Goal: Book appointment/travel/reservation

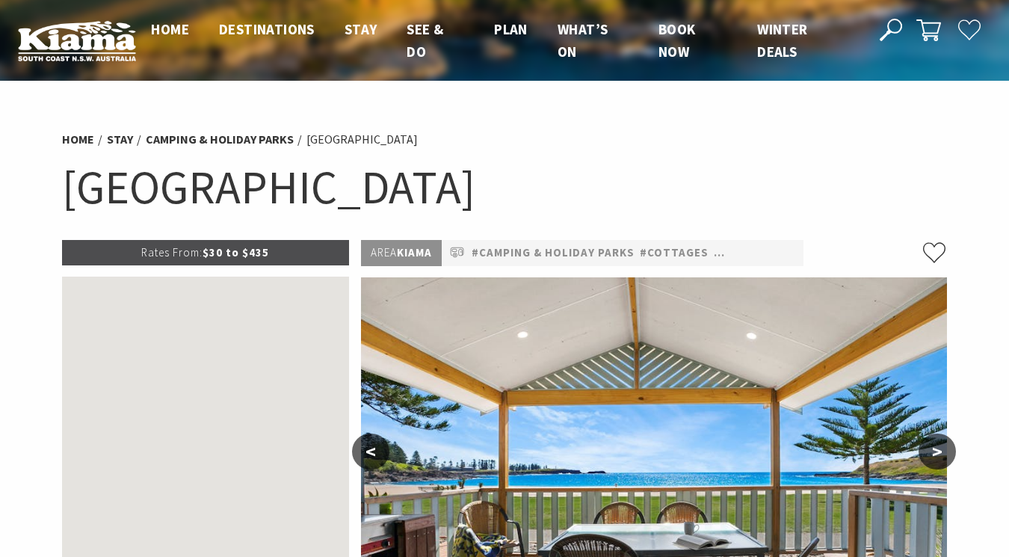
select select "3"
select select "2"
select select "3"
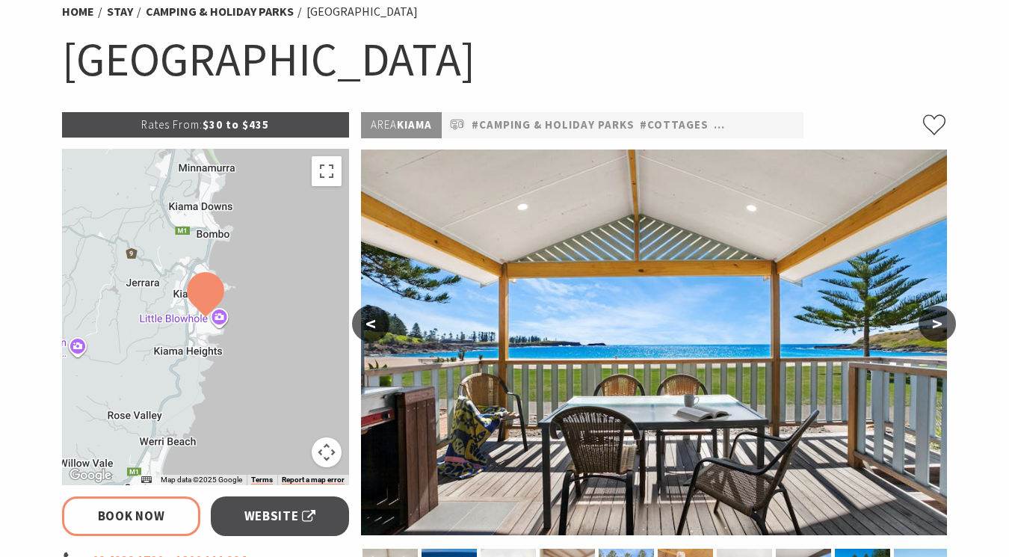
scroll to position [139, 0]
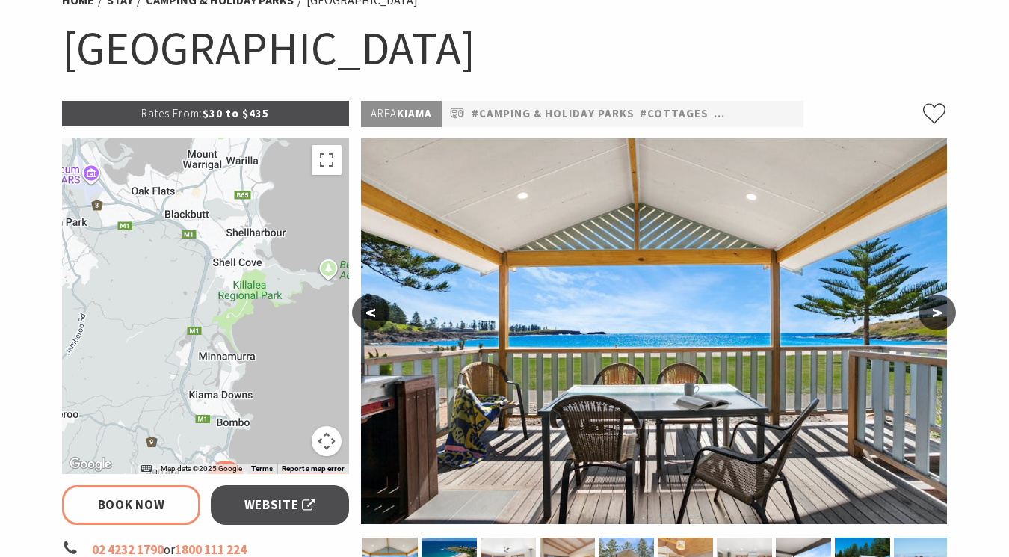
drag, startPoint x: 222, startPoint y: 398, endPoint x: 242, endPoint y: 596, distance: 199.1
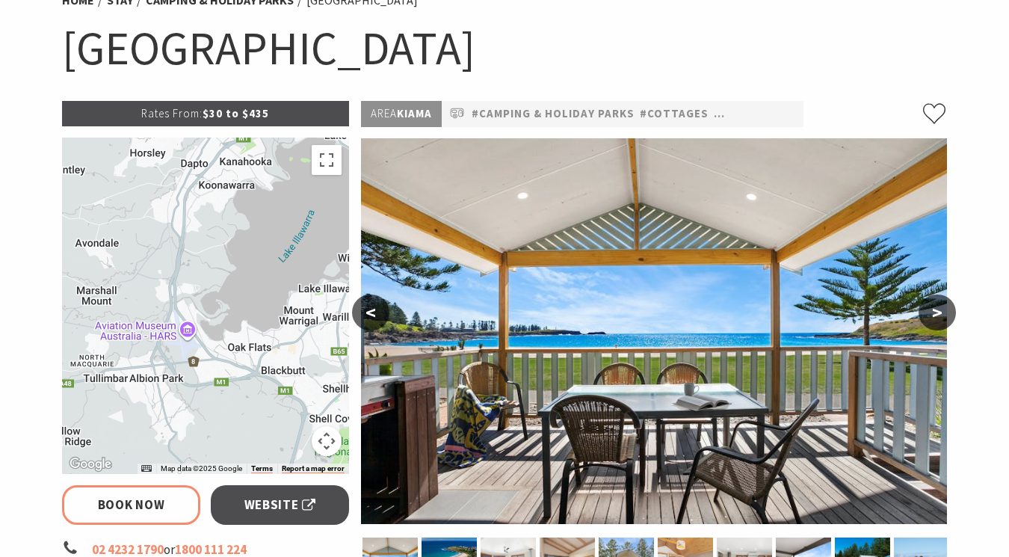
drag, startPoint x: 157, startPoint y: 261, endPoint x: 250, endPoint y: 411, distance: 176.9
click at [251, 411] on div at bounding box center [205, 306] width 287 height 336
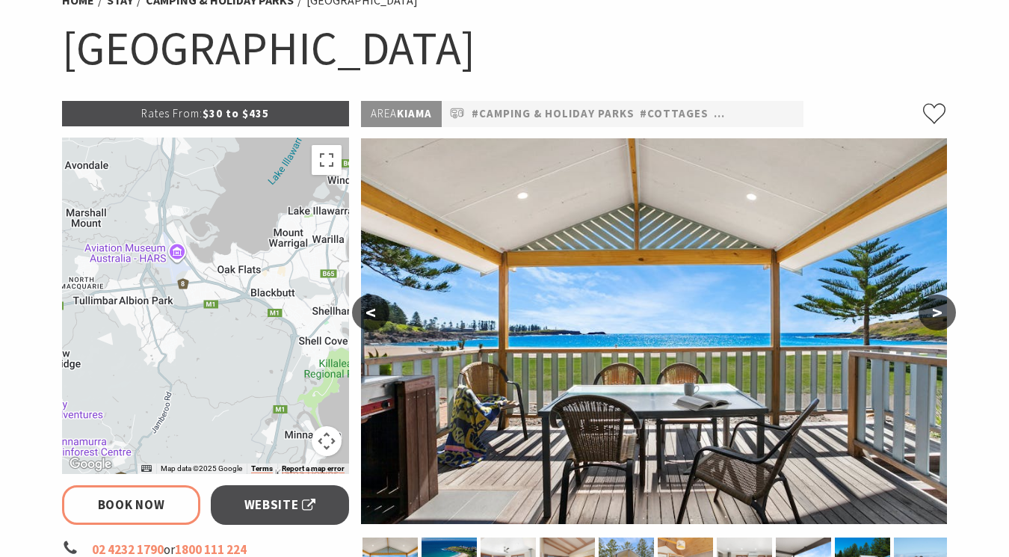
drag, startPoint x: 241, startPoint y: 411, endPoint x: 252, endPoint y: 169, distance: 242.4
click at [250, 173] on div at bounding box center [205, 306] width 287 height 336
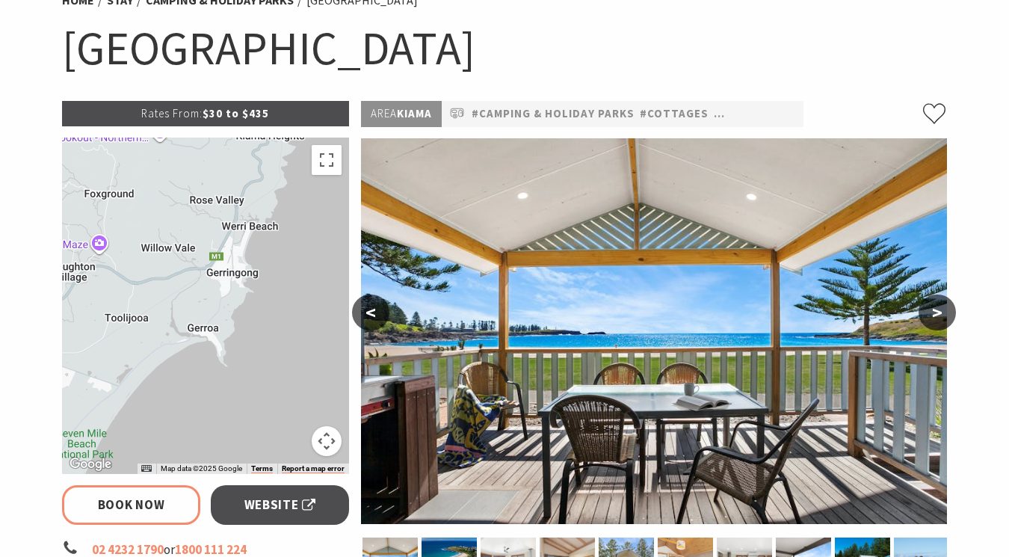
drag, startPoint x: 277, startPoint y: 286, endPoint x: 209, endPoint y: 157, distance: 146.1
click at [208, 158] on div at bounding box center [205, 306] width 287 height 336
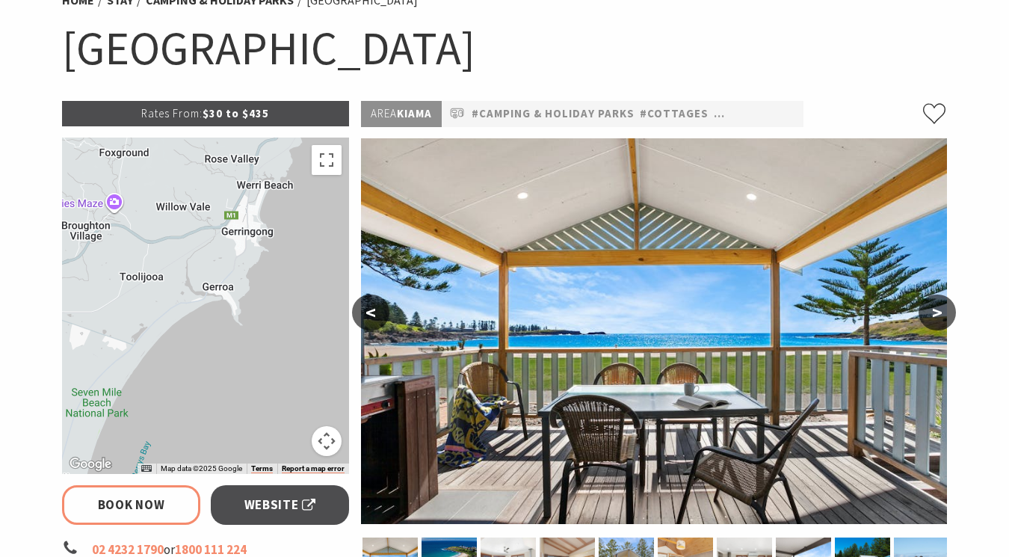
drag, startPoint x: 165, startPoint y: 369, endPoint x: 274, endPoint y: 239, distance: 169.8
click at [274, 240] on div at bounding box center [205, 306] width 287 height 336
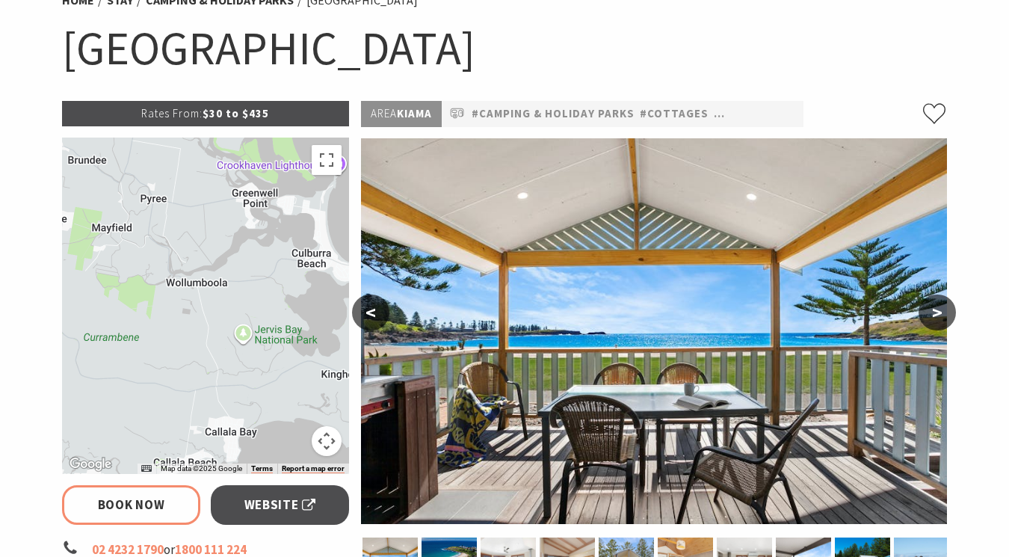
drag, startPoint x: 264, startPoint y: 263, endPoint x: 170, endPoint y: 136, distance: 158.2
click at [170, 138] on div at bounding box center [205, 306] width 287 height 336
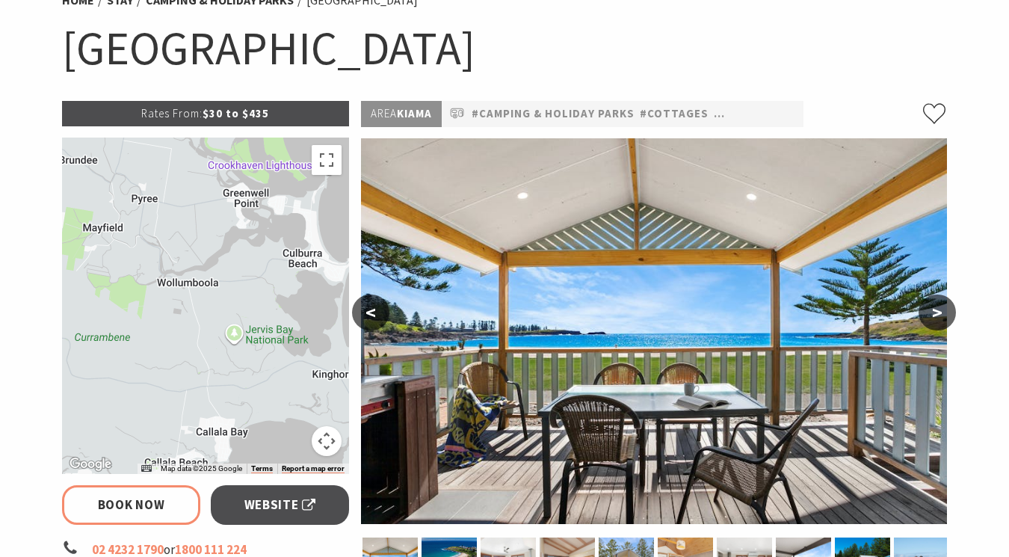
click at [327, 444] on button "Map camera controls" at bounding box center [327, 441] width 30 height 30
click at [284, 438] on button "Zoom out" at bounding box center [289, 441] width 30 height 30
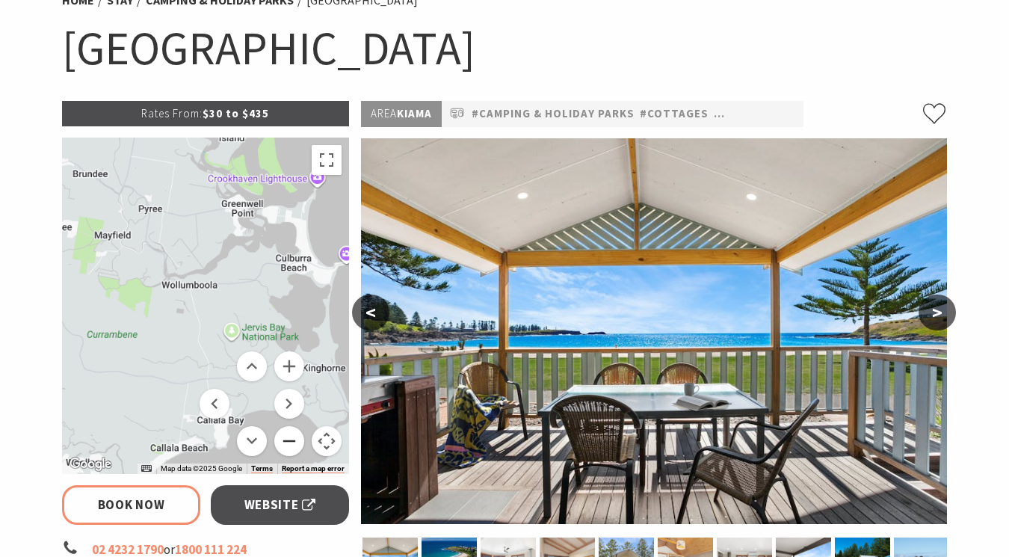
click at [284, 438] on button "Zoom out" at bounding box center [289, 441] width 30 height 30
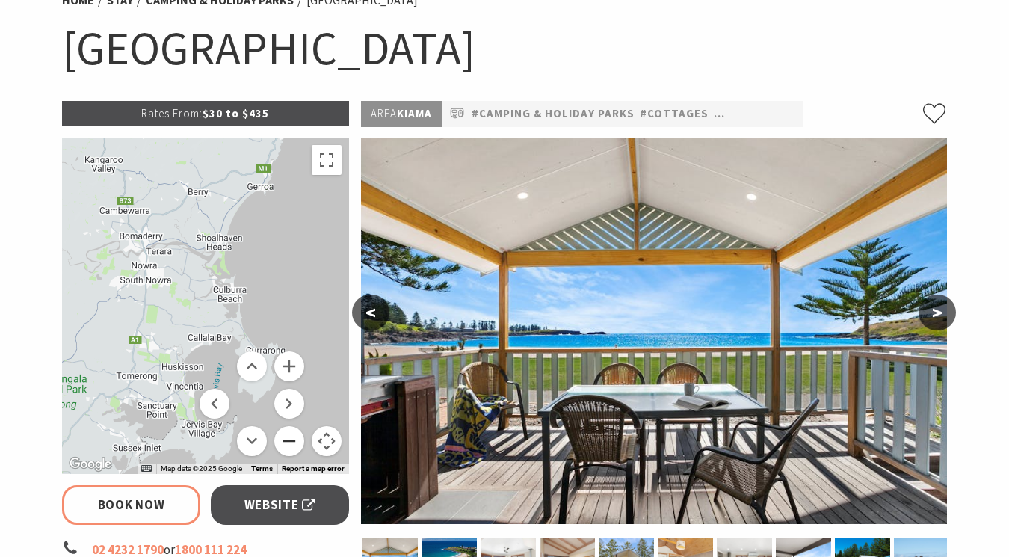
click at [284, 438] on button "Zoom out" at bounding box center [289, 441] width 30 height 30
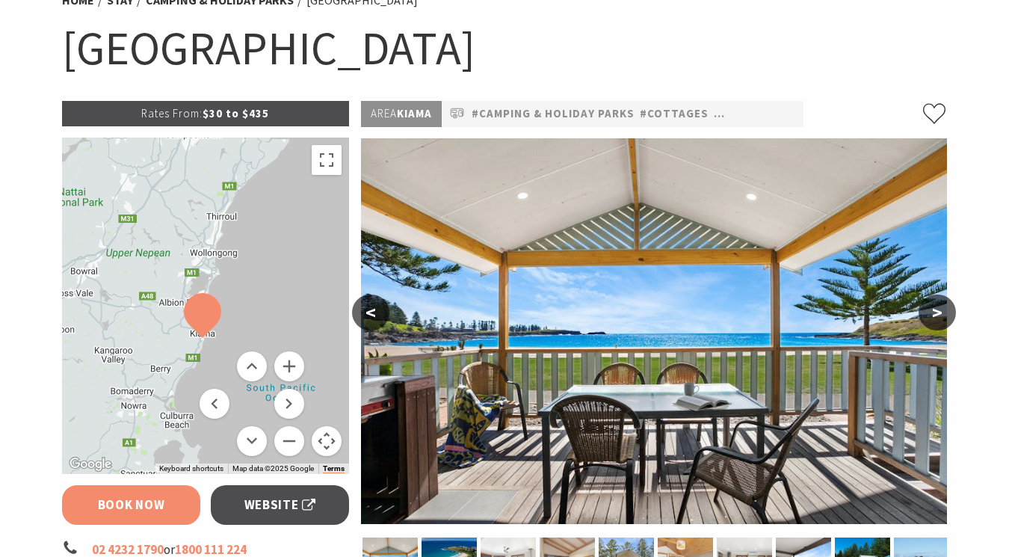
drag, startPoint x: 151, startPoint y: 394, endPoint x: 110, endPoint y: 509, distance: 122.2
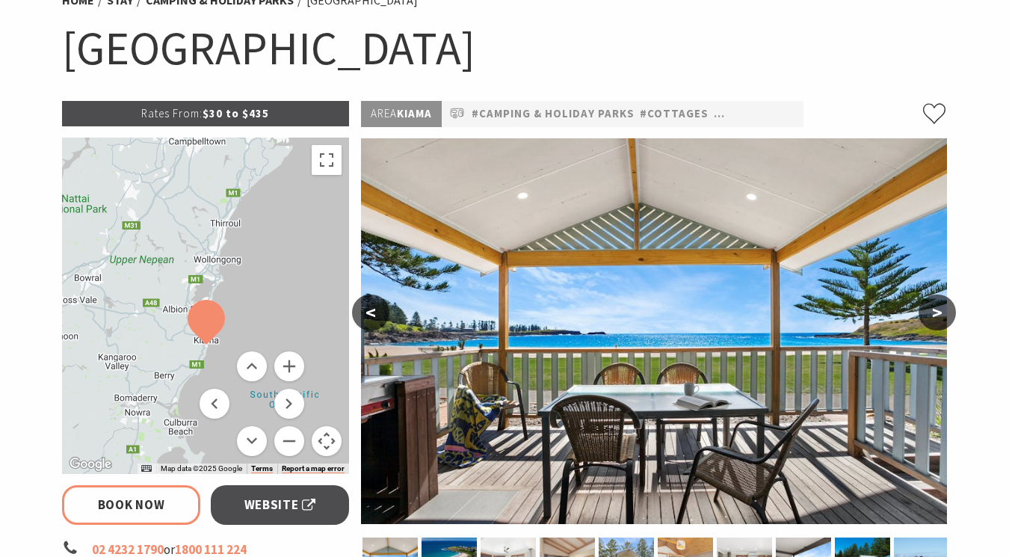
drag, startPoint x: 208, startPoint y: 270, endPoint x: 213, endPoint y: 277, distance: 9.1
click at [213, 277] on div at bounding box center [205, 306] width 287 height 336
click at [292, 357] on button "Zoom in" at bounding box center [289, 366] width 30 height 30
